Goal: Find specific page/section: Find specific page/section

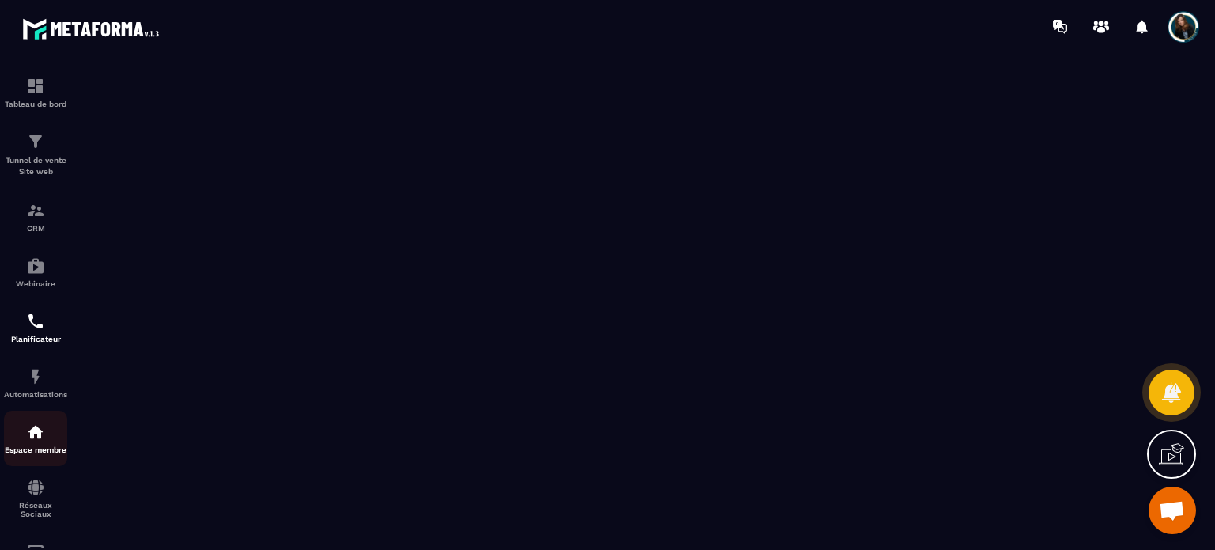
scroll to position [3, 0]
click at [36, 268] on img at bounding box center [35, 262] width 19 height 19
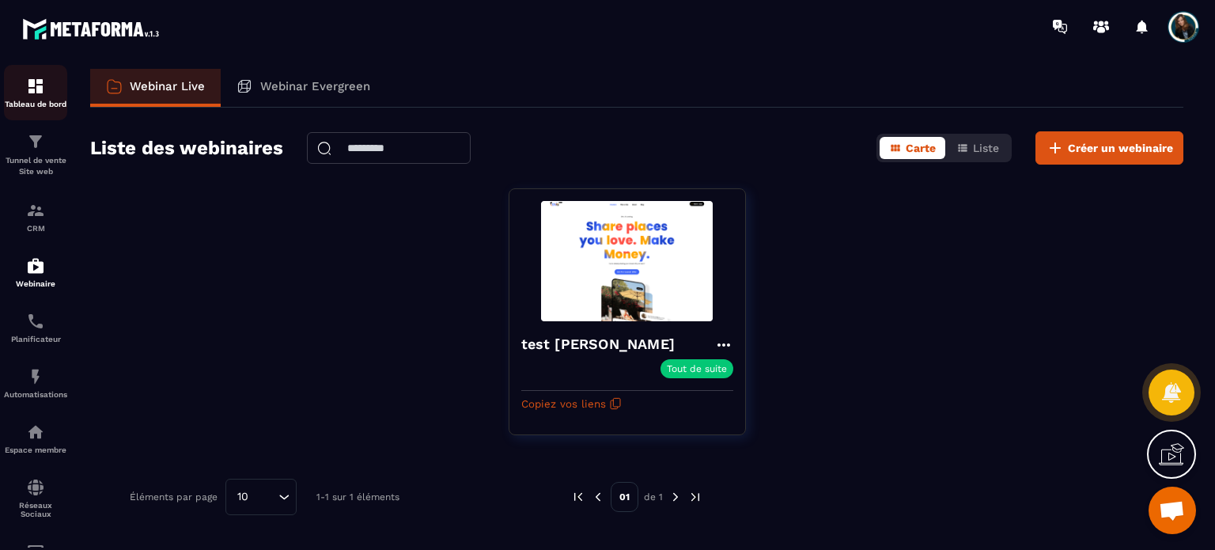
click at [36, 108] on p "Tableau de bord" at bounding box center [35, 104] width 63 height 9
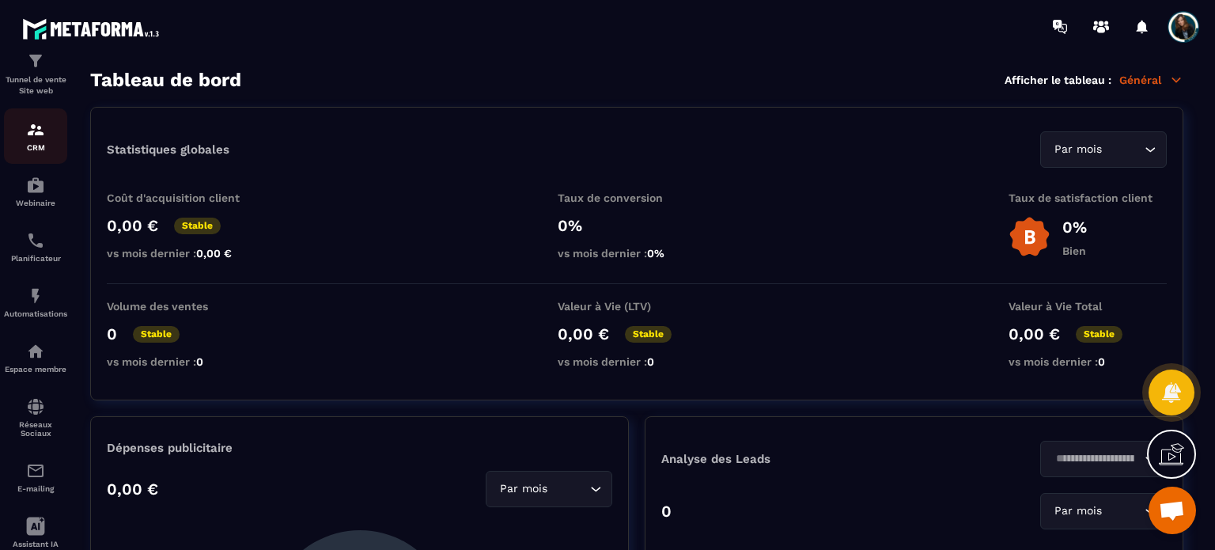
scroll to position [81, 0]
click at [45, 241] on div "Planificateur" at bounding box center [35, 246] width 63 height 32
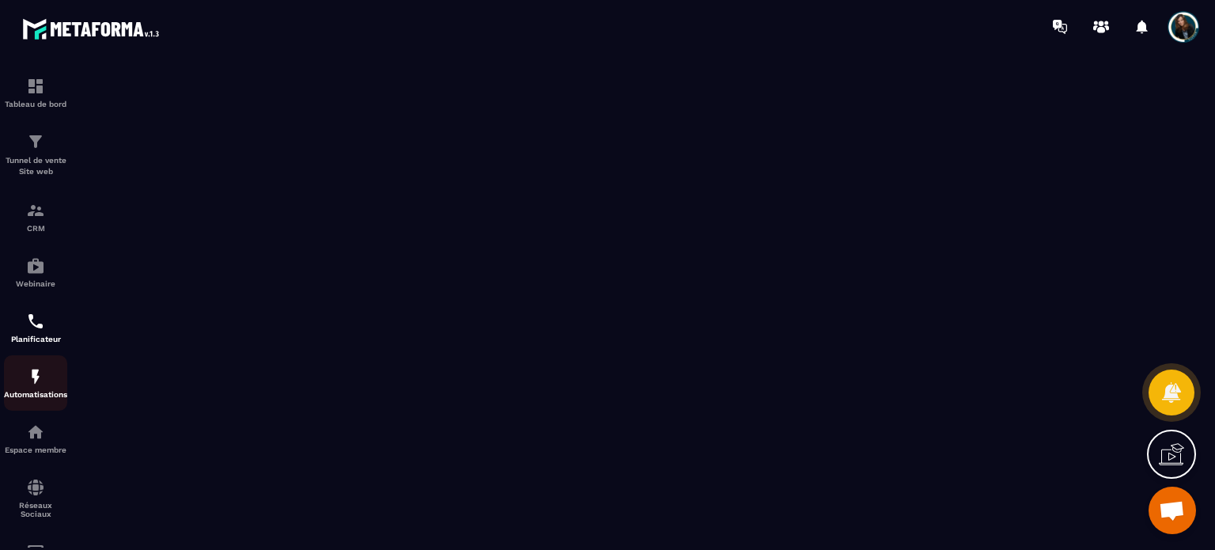
click at [23, 385] on div "Automatisations" at bounding box center [35, 383] width 63 height 32
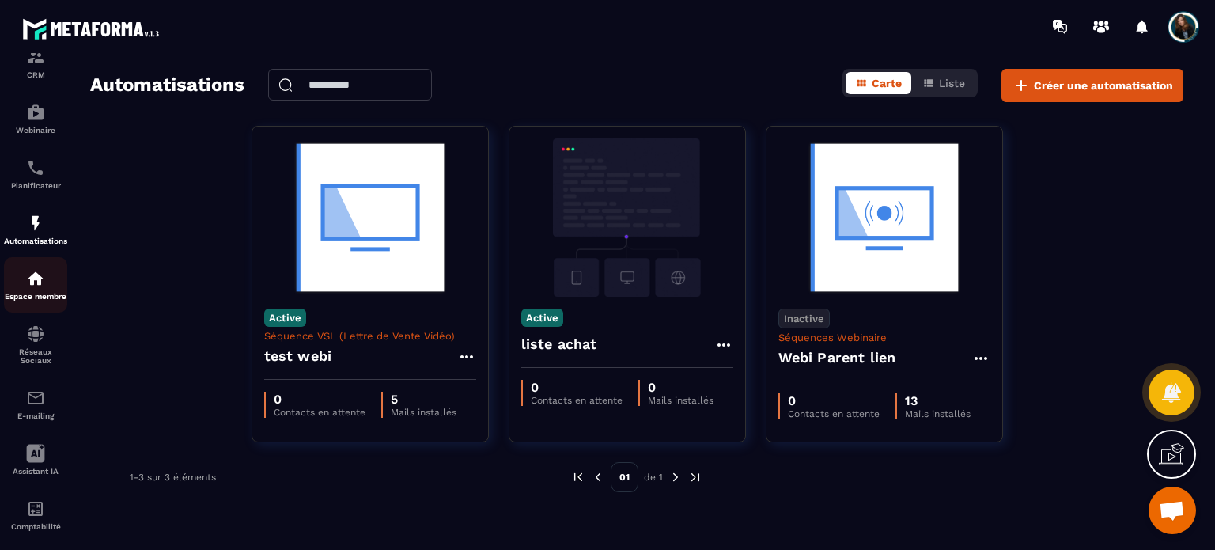
scroll to position [180, 0]
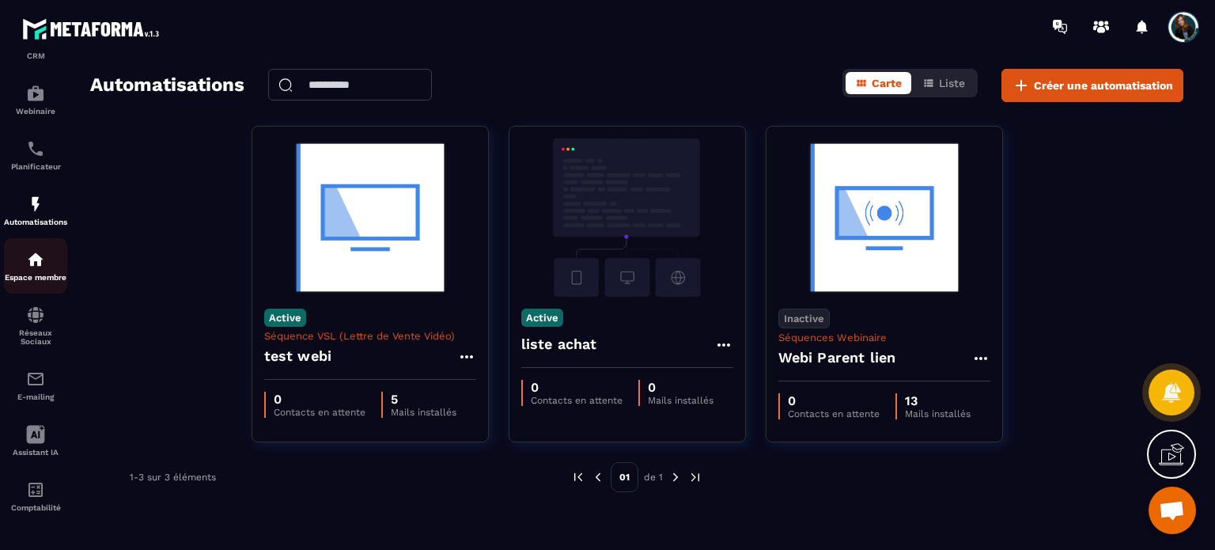
click at [44, 252] on img at bounding box center [35, 259] width 19 height 19
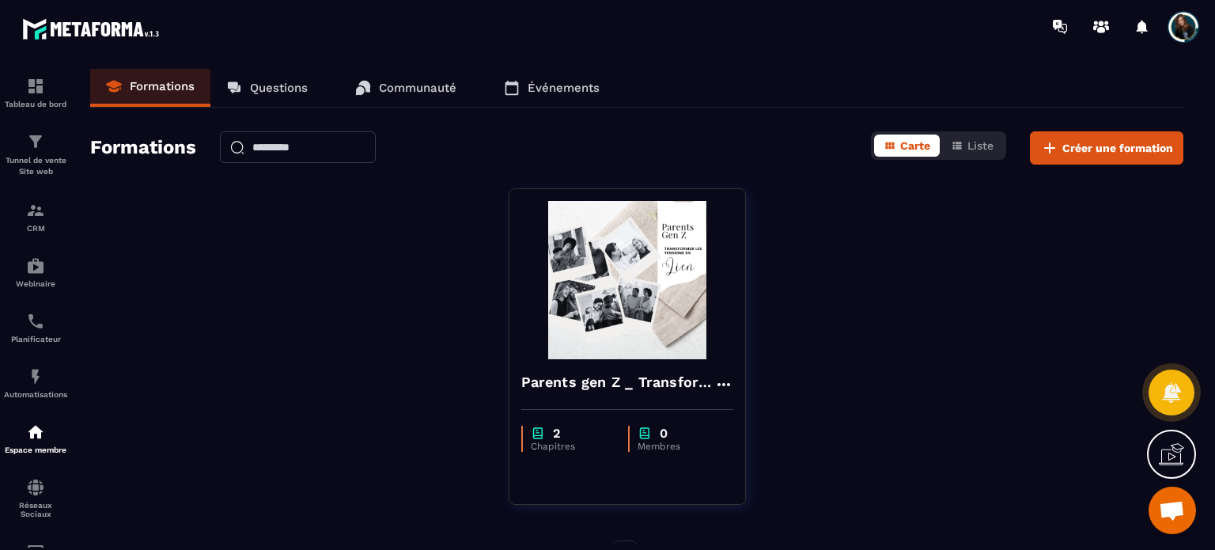
click at [387, 100] on link "Communauté" at bounding box center [405, 88] width 133 height 38
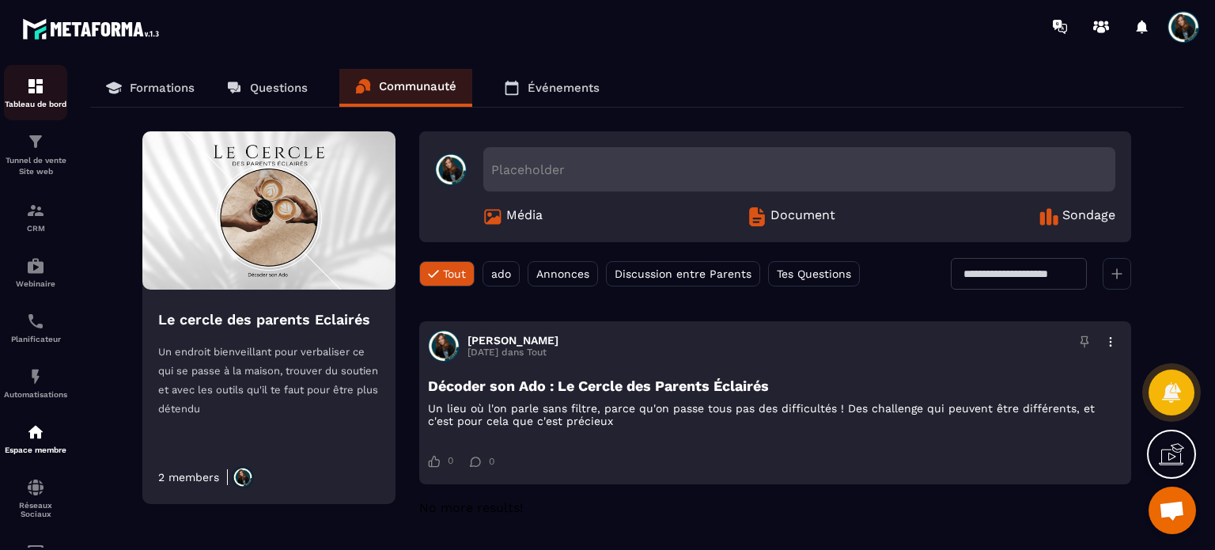
click at [47, 94] on div "Tableau de bord" at bounding box center [35, 93] width 63 height 32
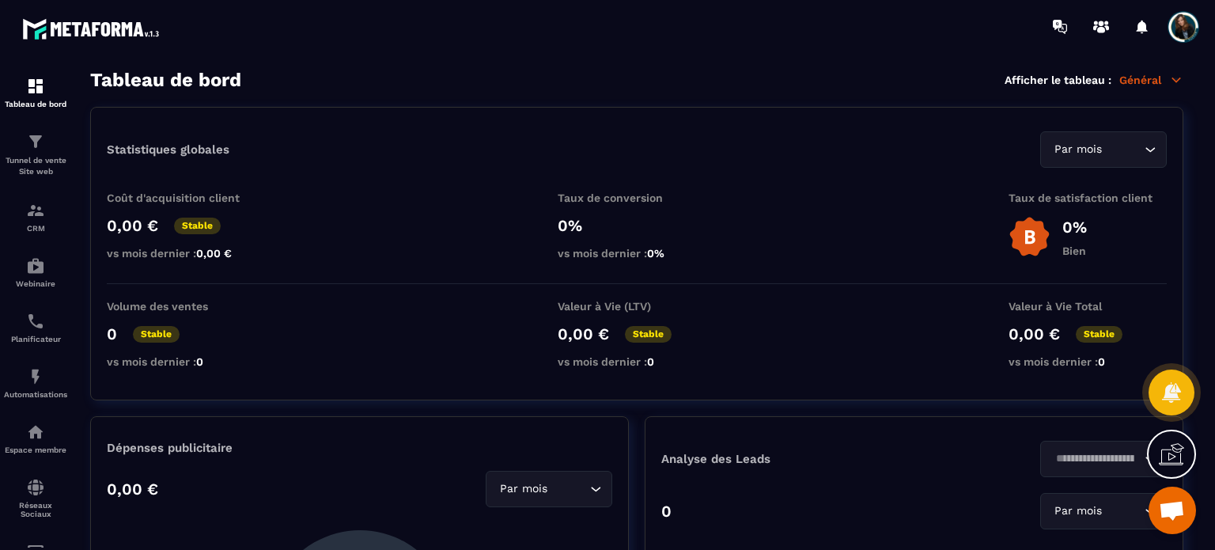
click at [1172, 445] on icon at bounding box center [1171, 453] width 25 height 25
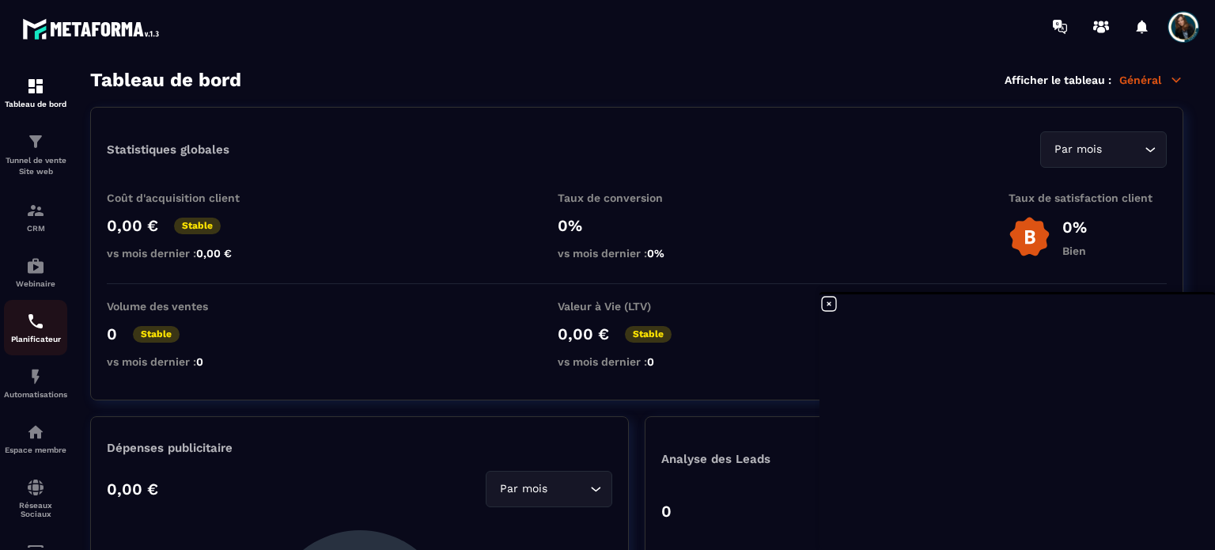
click at [36, 330] on img at bounding box center [35, 321] width 19 height 19
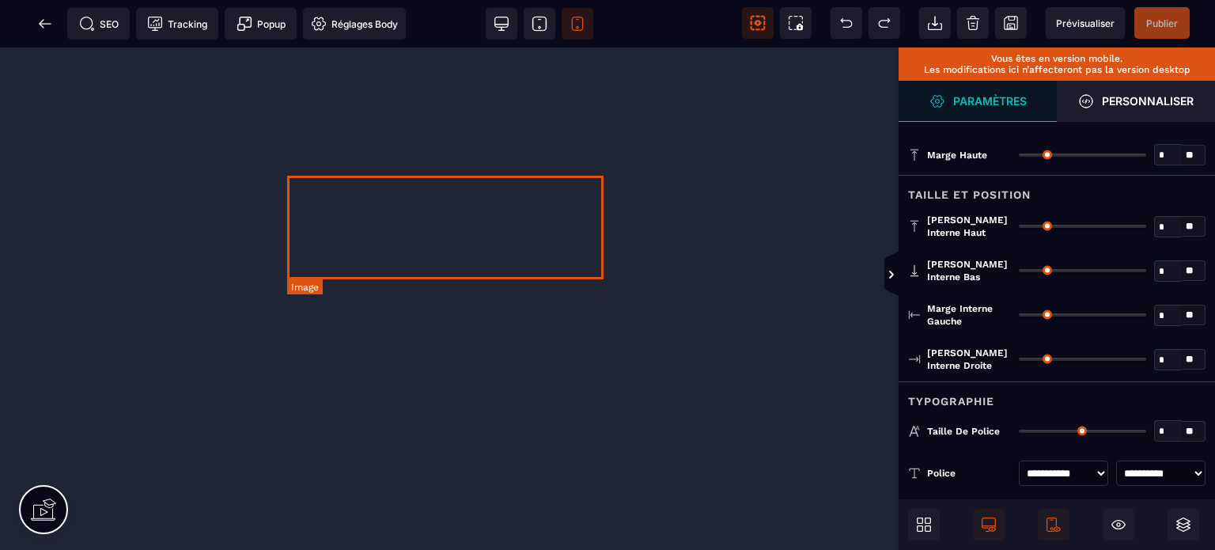
select select "***"
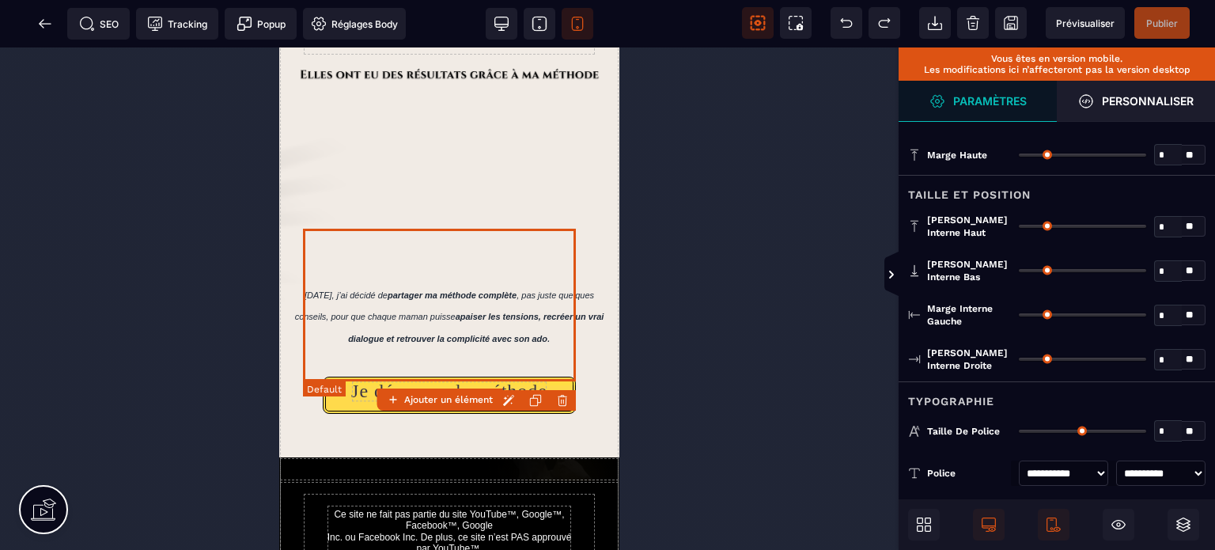
scroll to position [1363, 0]
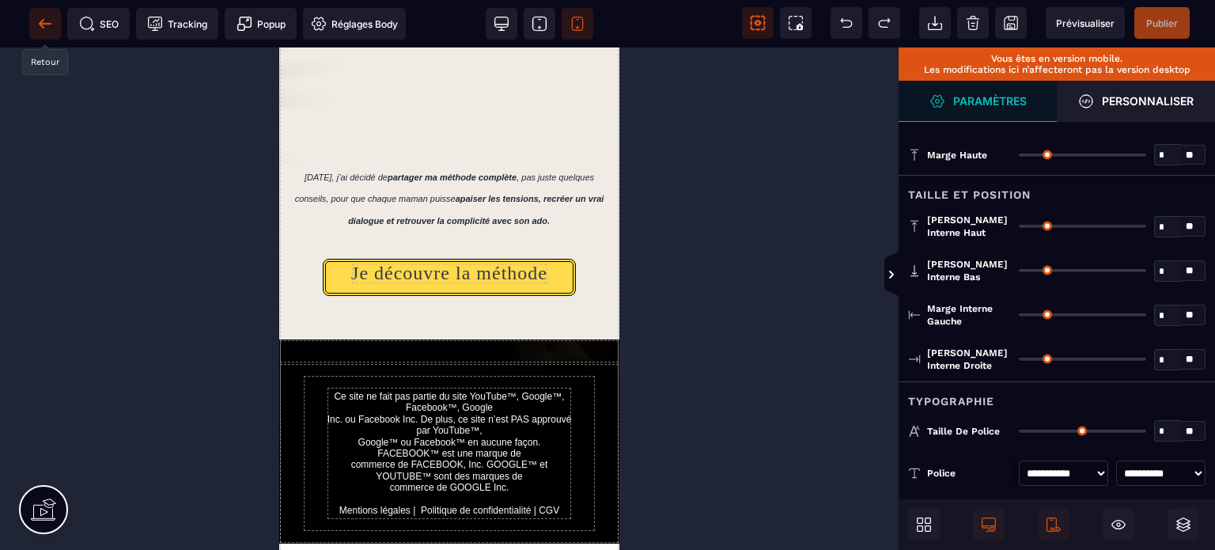
click at [46, 21] on icon at bounding box center [45, 24] width 16 height 16
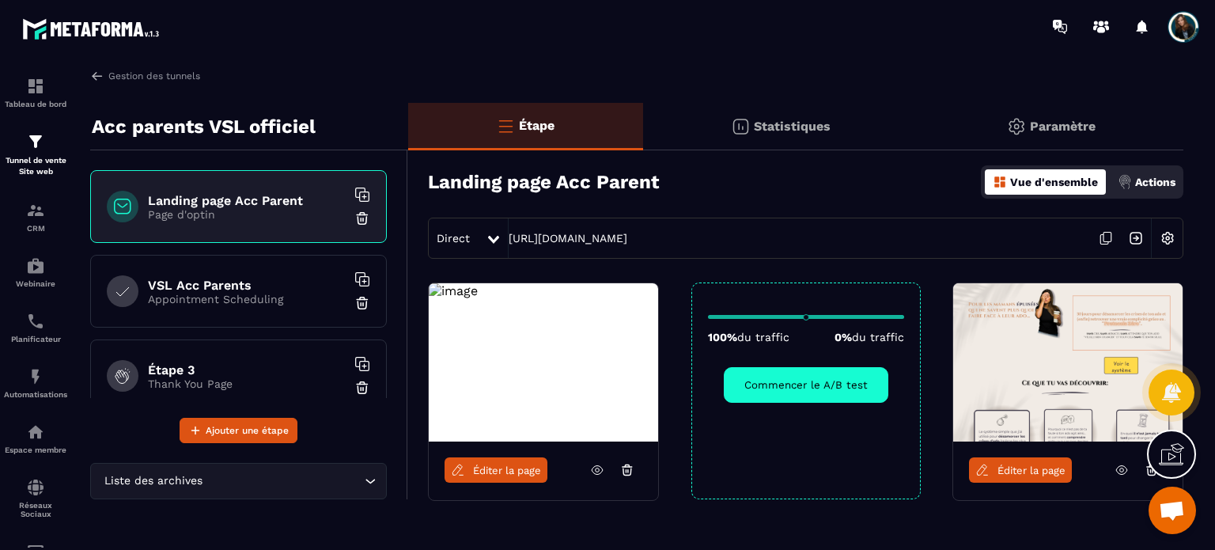
click at [252, 298] on p "Appointment Scheduling" at bounding box center [247, 299] width 198 height 13
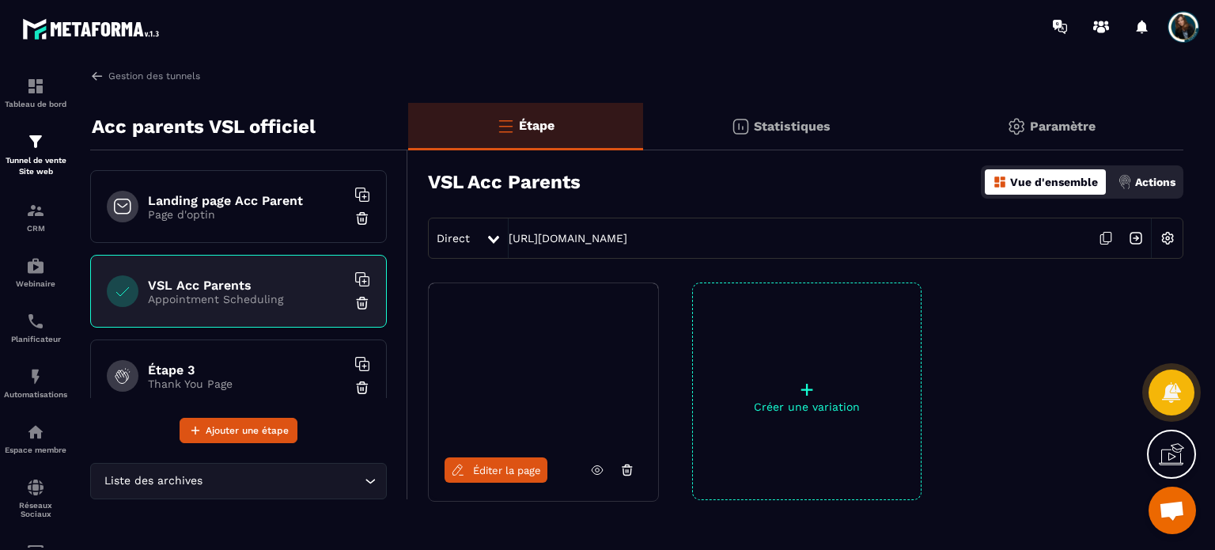
click at [494, 467] on span "Éditer la page" at bounding box center [507, 470] width 68 height 12
